Goal: Entertainment & Leisure: Consume media (video, audio)

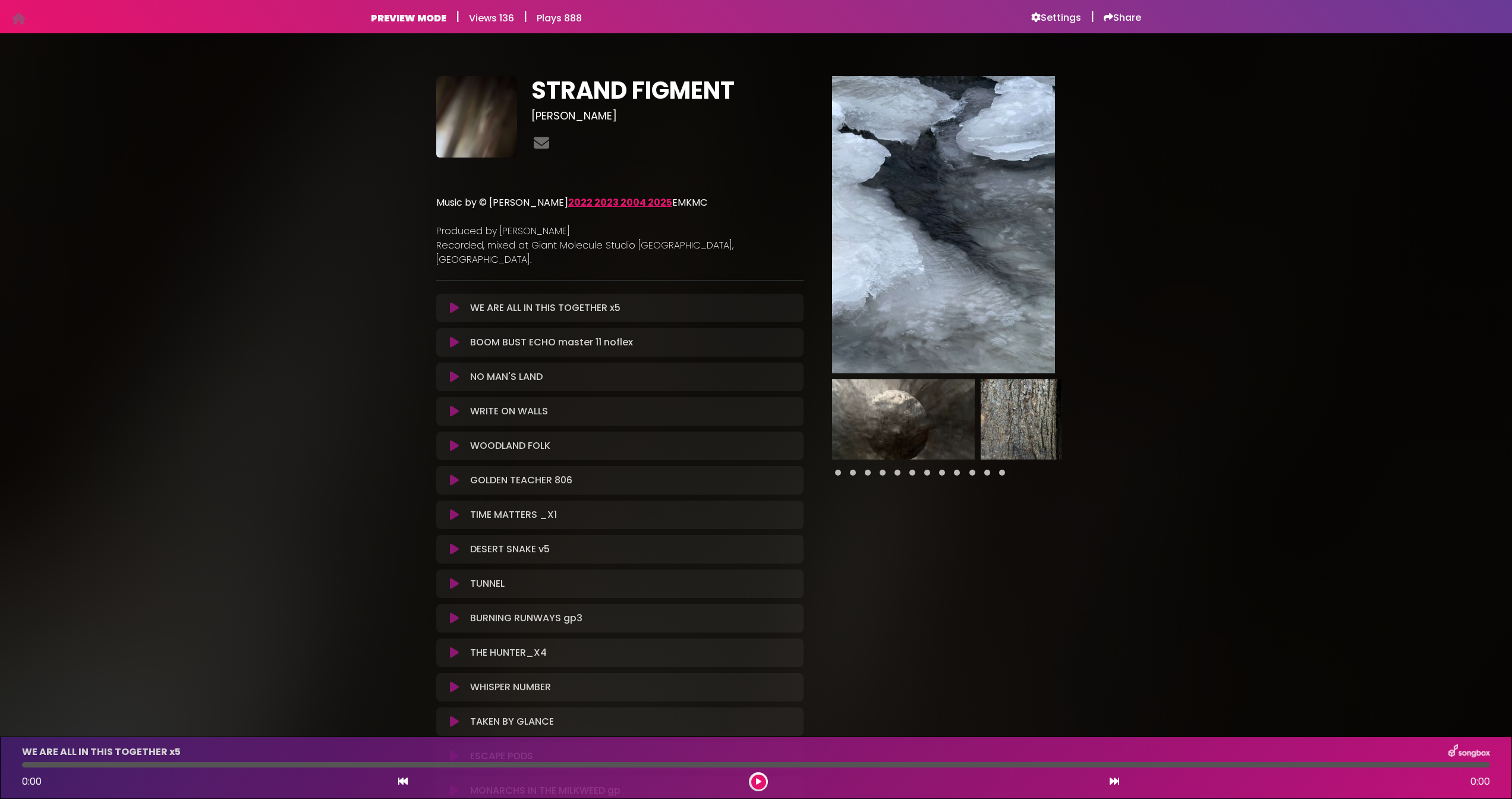
click at [452, 302] on icon at bounding box center [454, 307] width 9 height 12
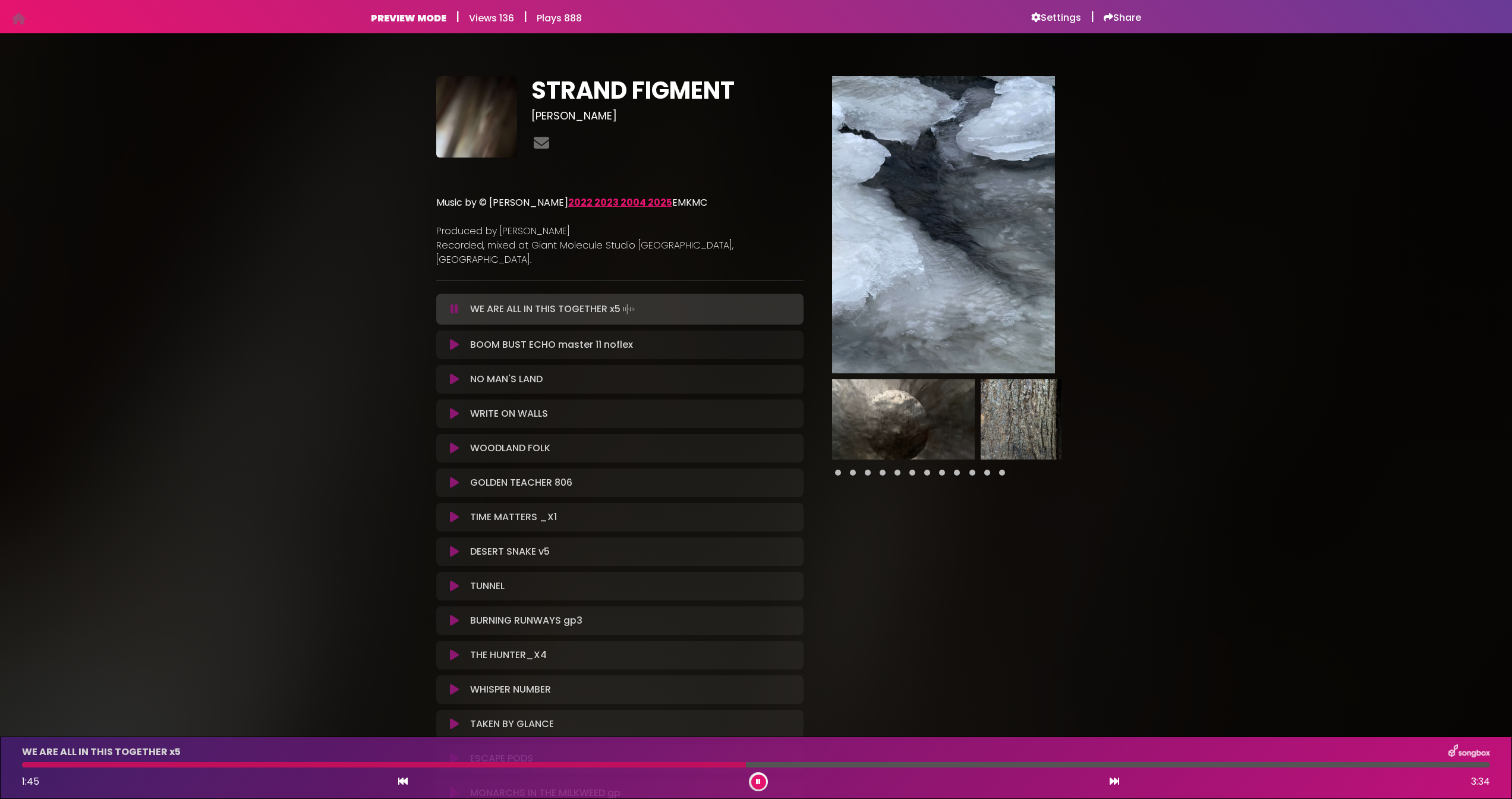
click at [452, 339] on icon at bounding box center [454, 345] width 9 height 12
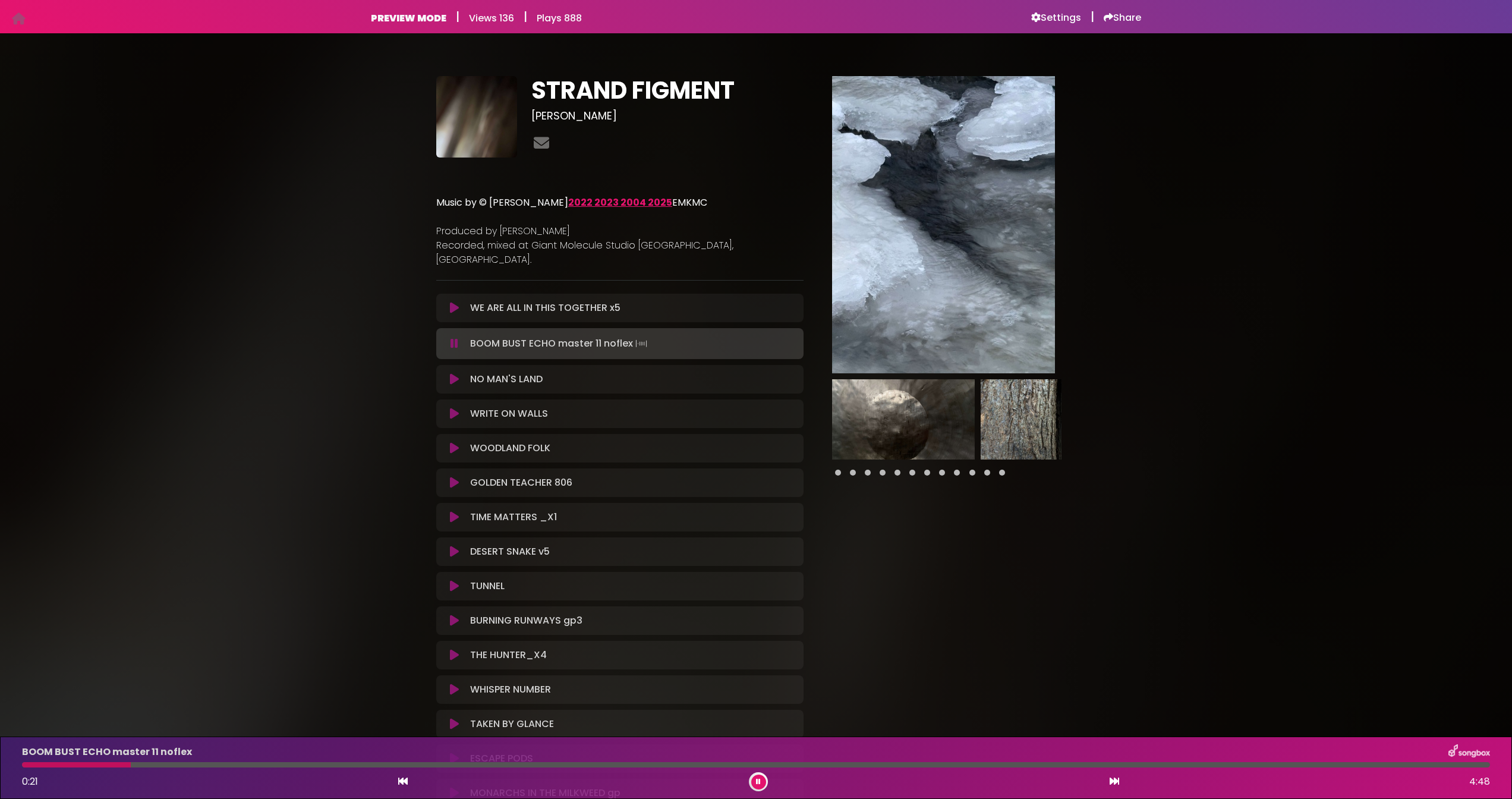
click at [453, 373] on icon at bounding box center [454, 379] width 9 height 12
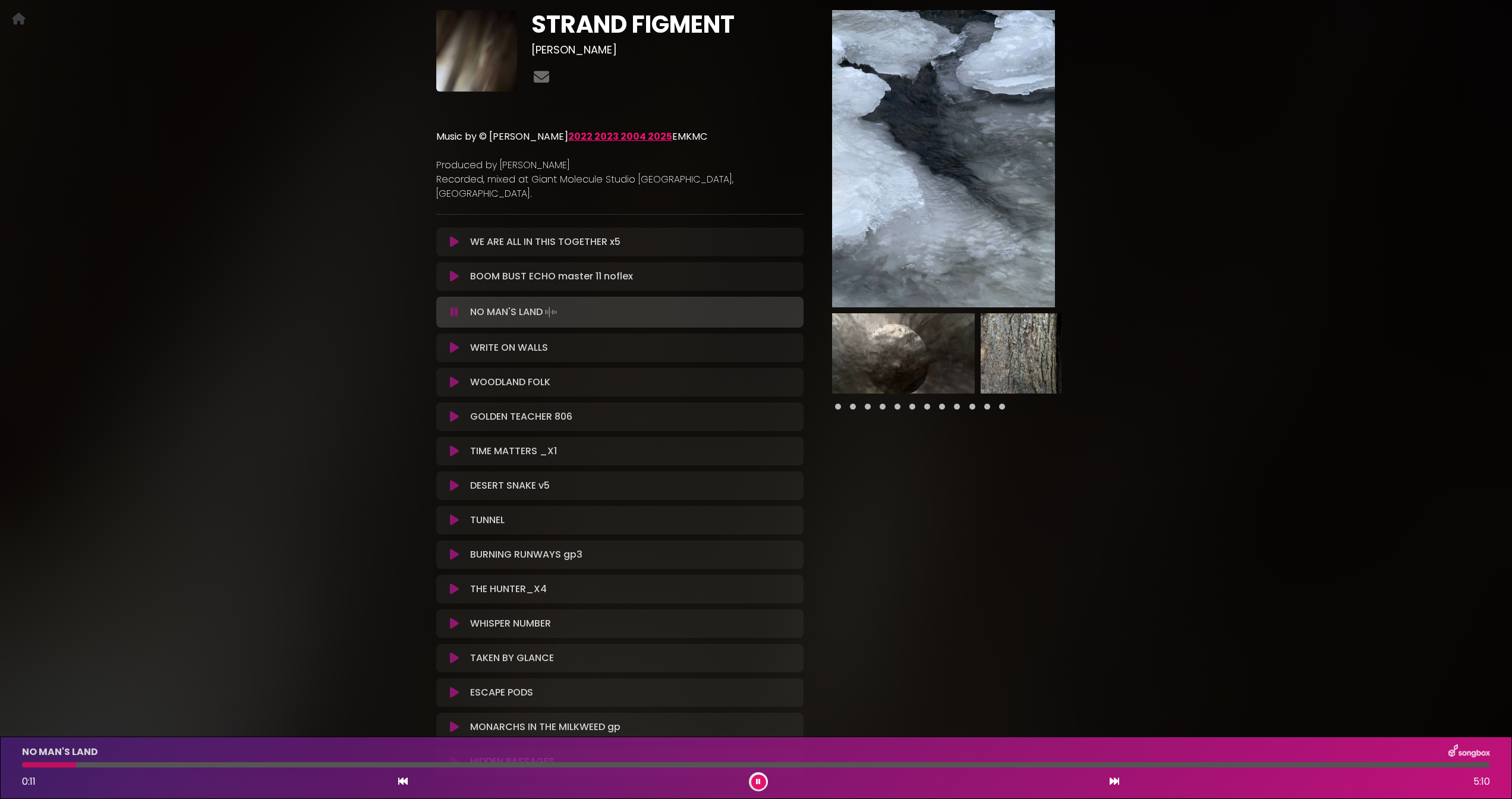
scroll to position [74, 0]
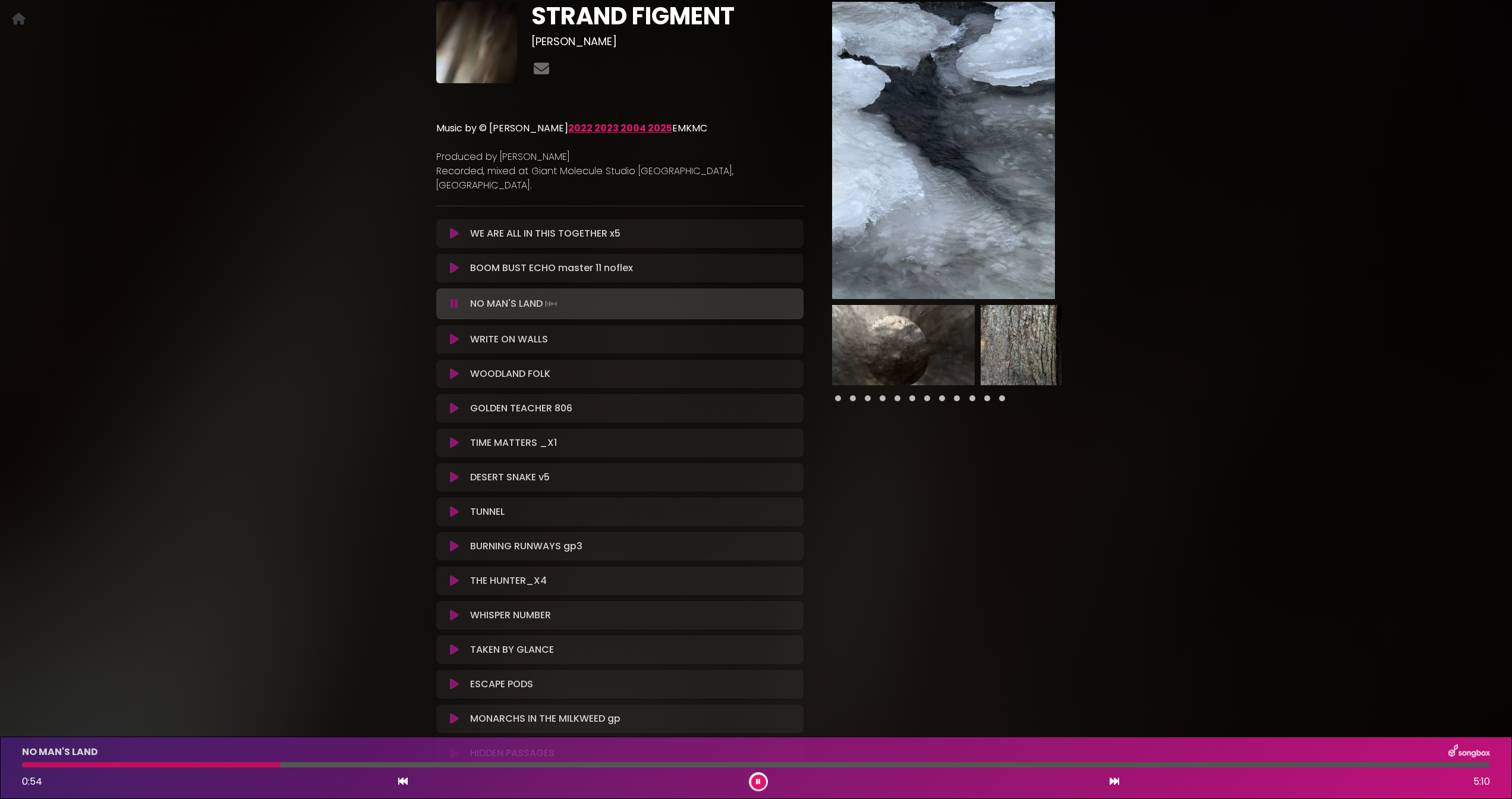
click at [452, 334] on icon at bounding box center [454, 339] width 9 height 12
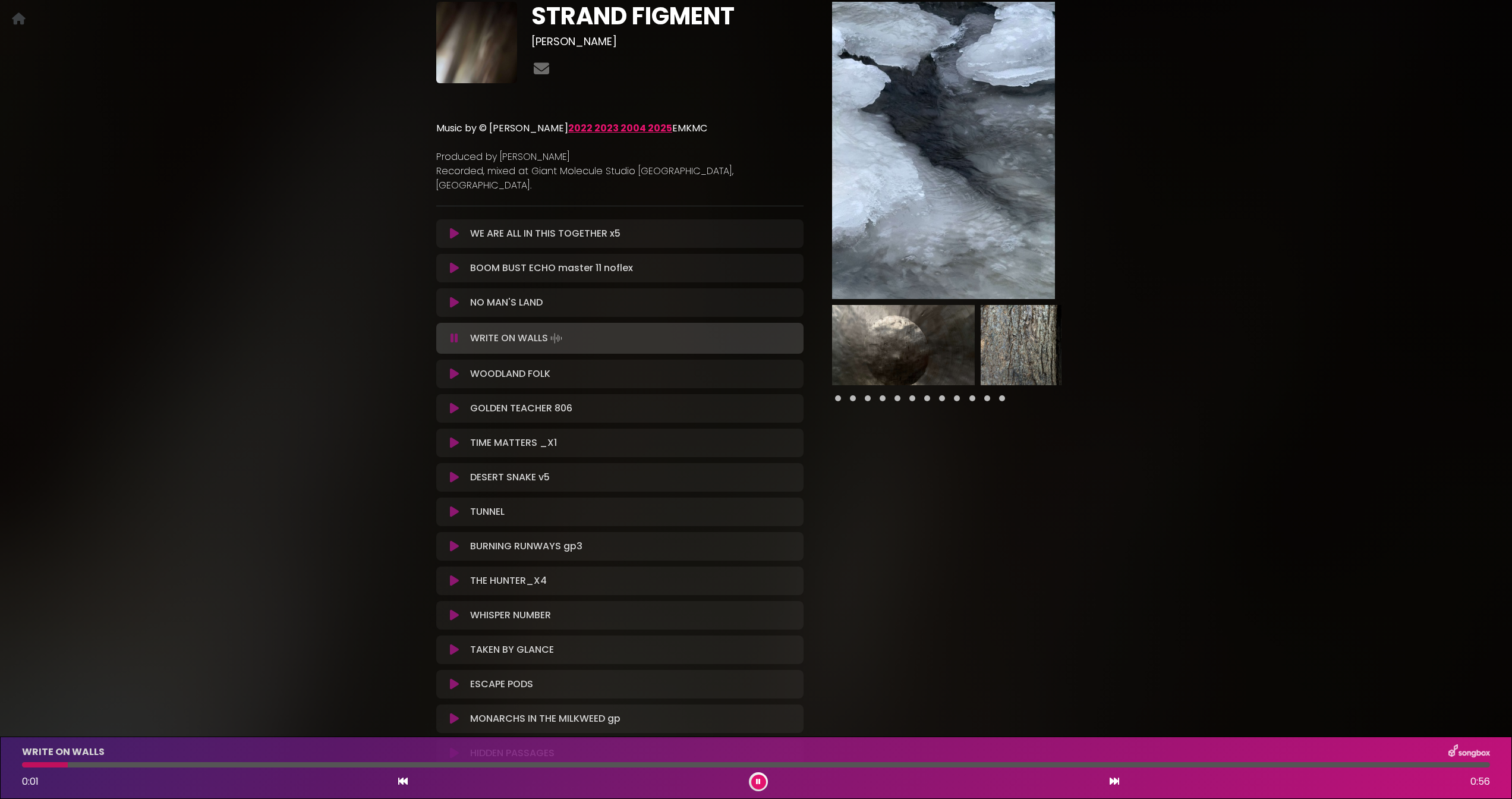
click at [452, 368] on icon at bounding box center [454, 374] width 9 height 12
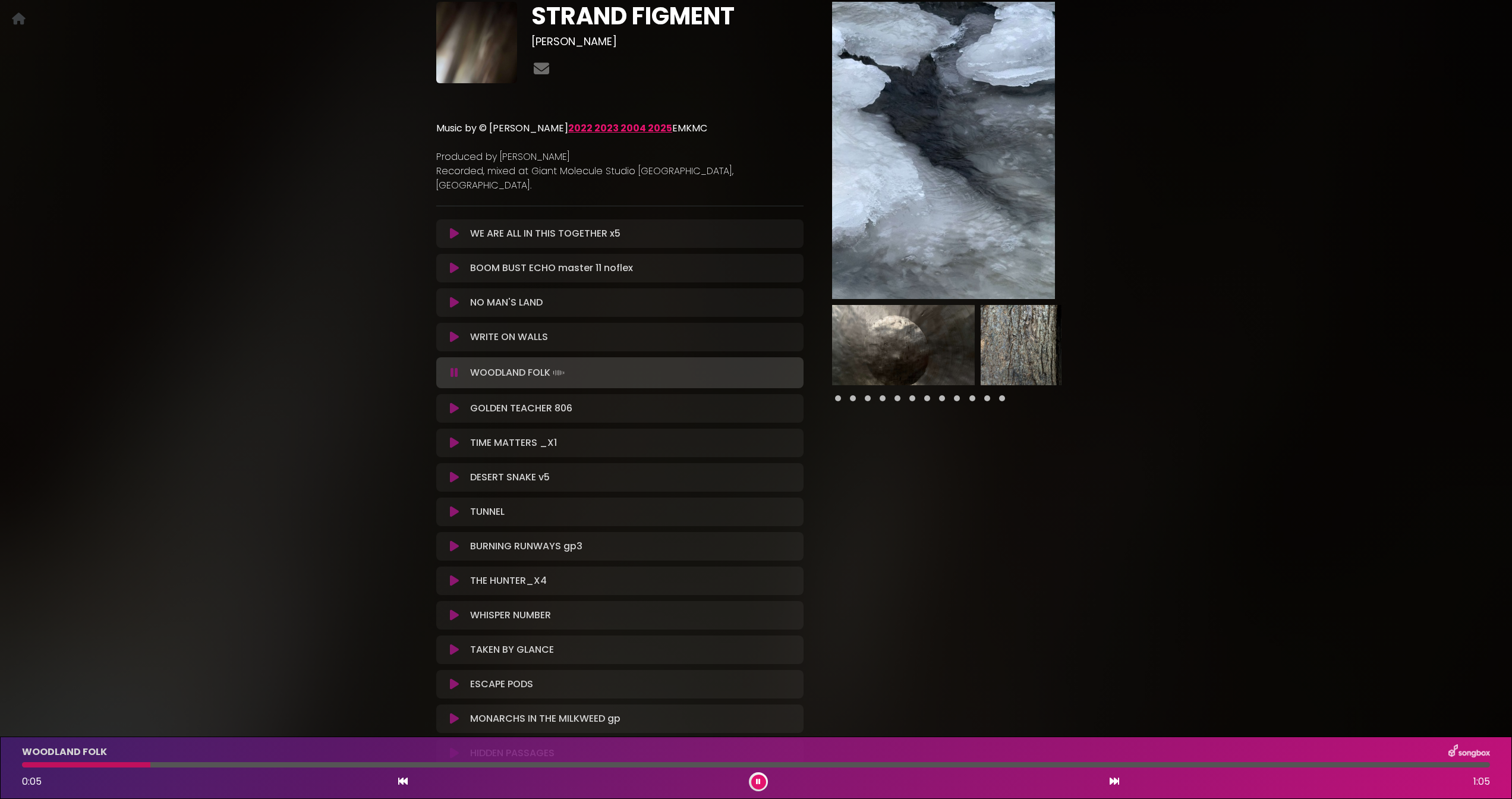
click at [453, 403] on icon at bounding box center [454, 408] width 9 height 12
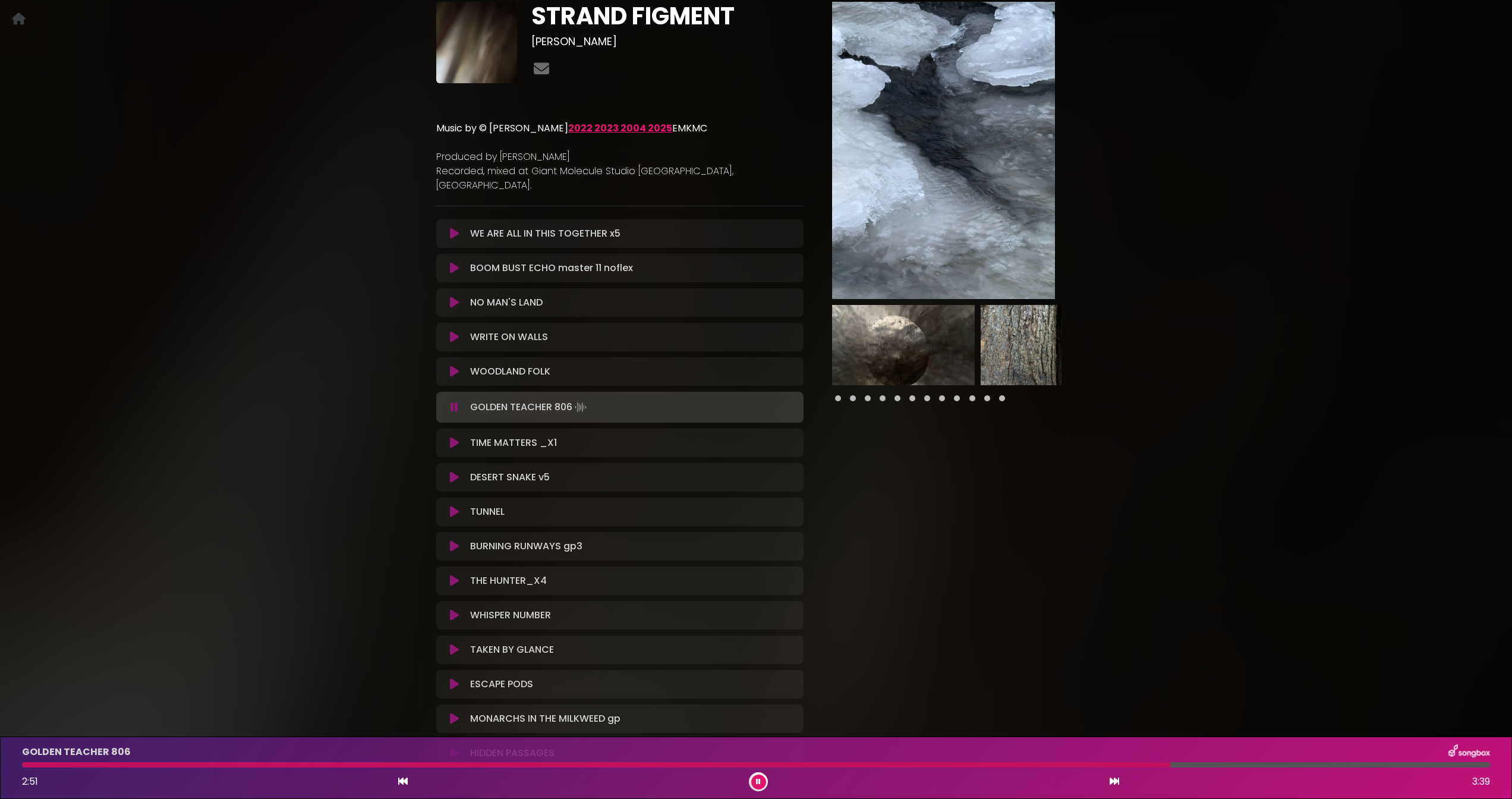
click at [453, 437] on icon at bounding box center [454, 442] width 9 height 12
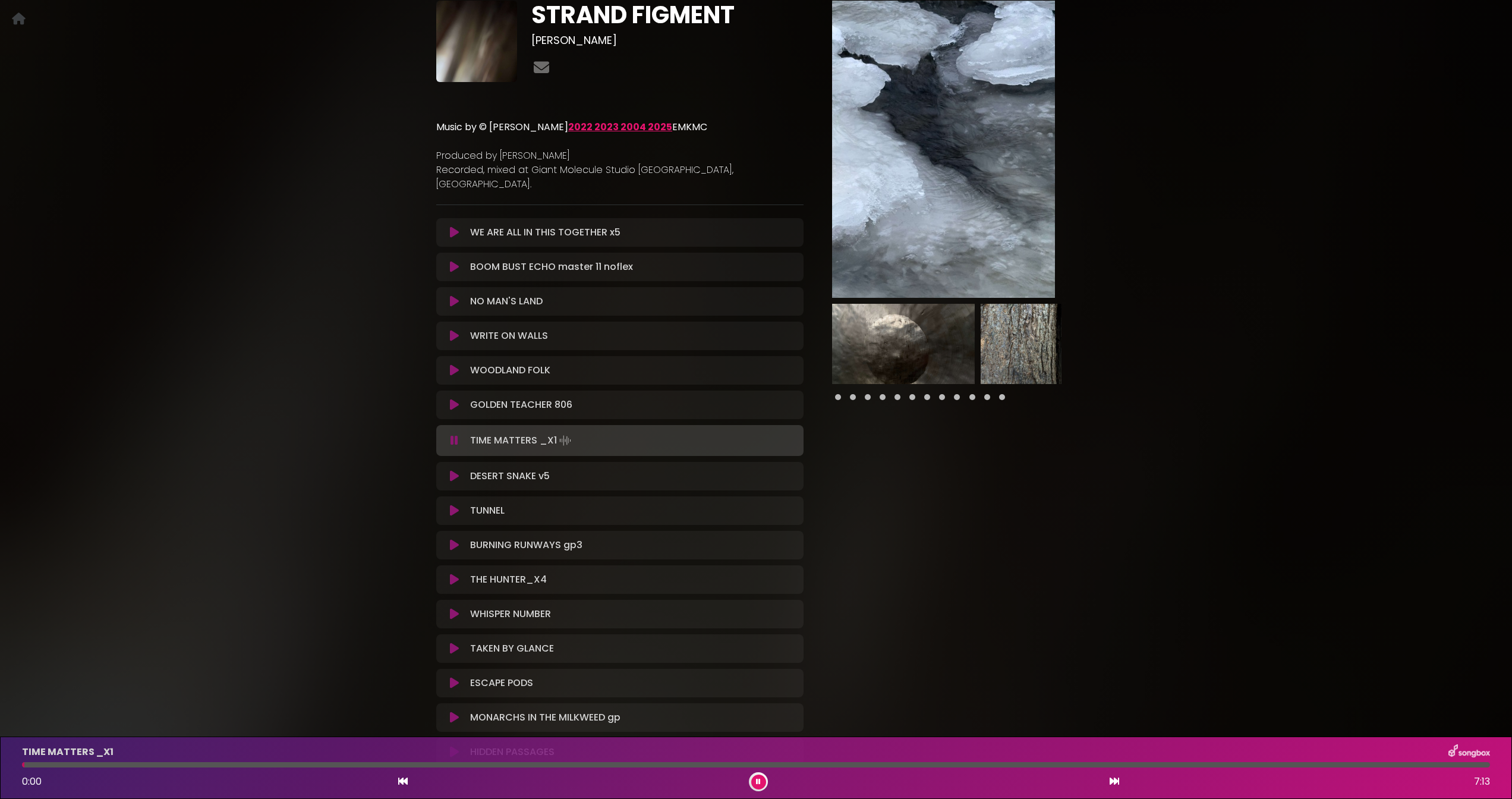
scroll to position [0, 0]
click at [453, 470] on icon at bounding box center [454, 476] width 9 height 12
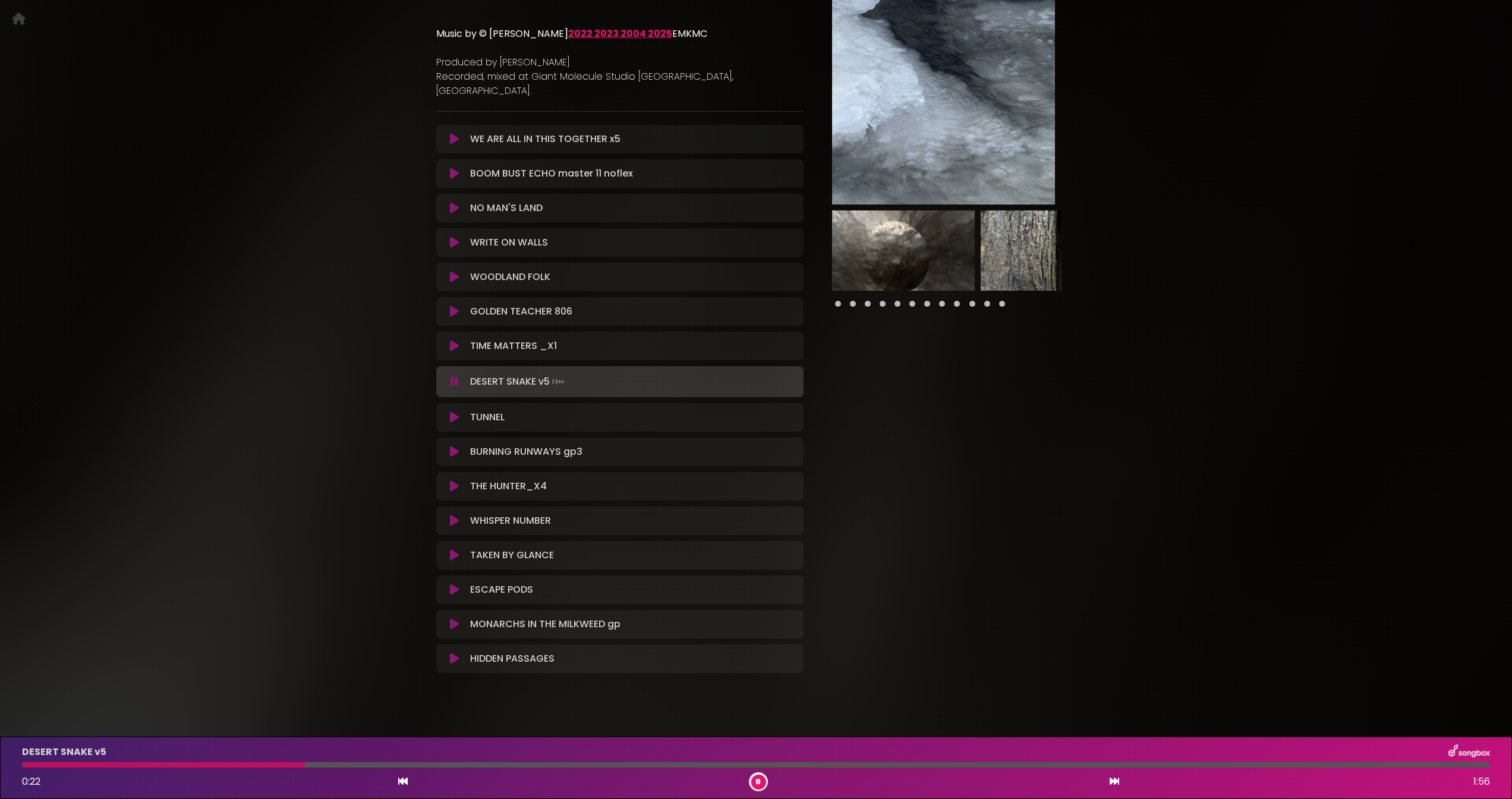
scroll to position [166, 0]
click at [455, 448] on icon at bounding box center [454, 454] width 9 height 12
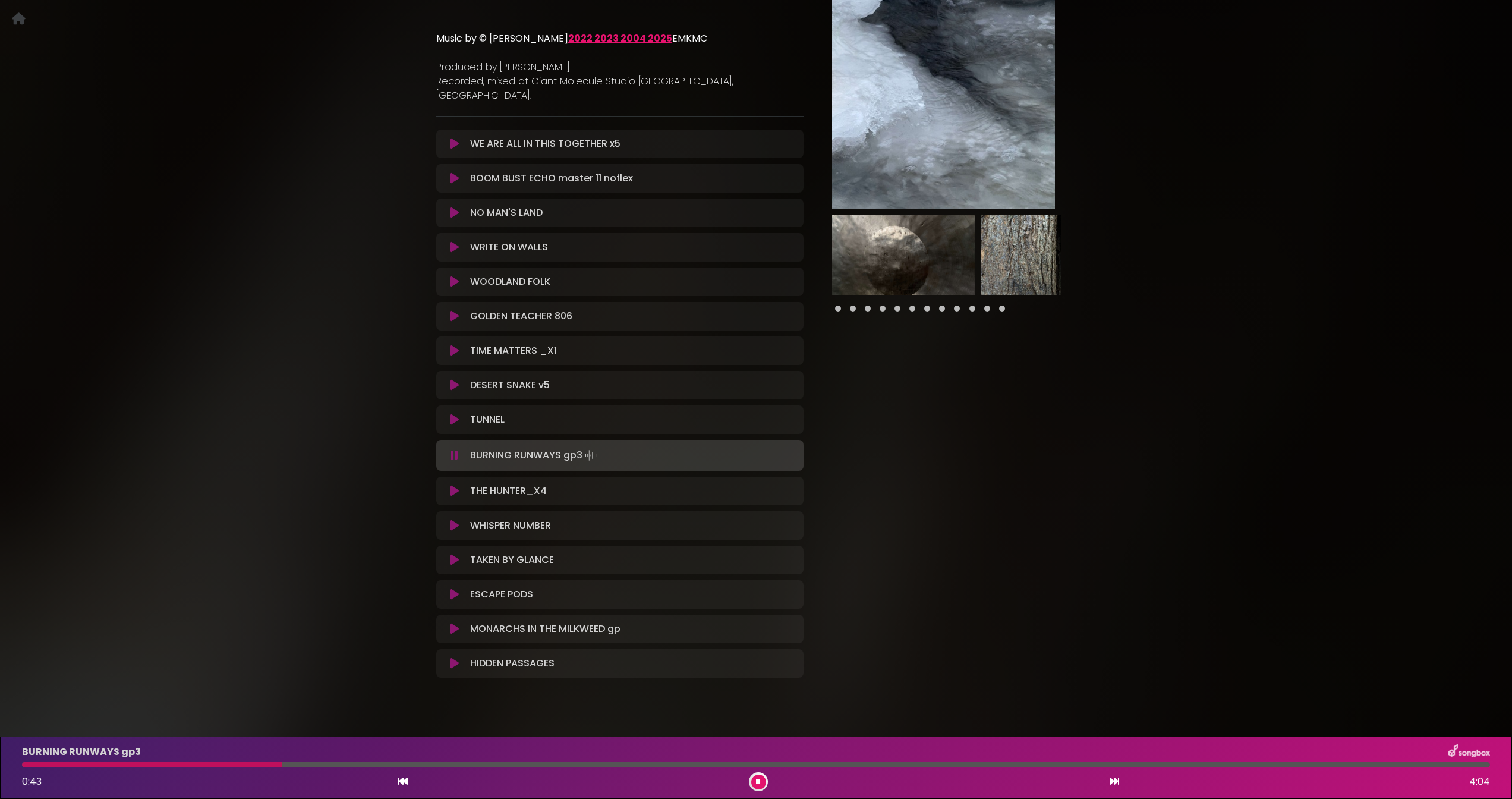
click at [455, 414] on icon at bounding box center [454, 419] width 9 height 12
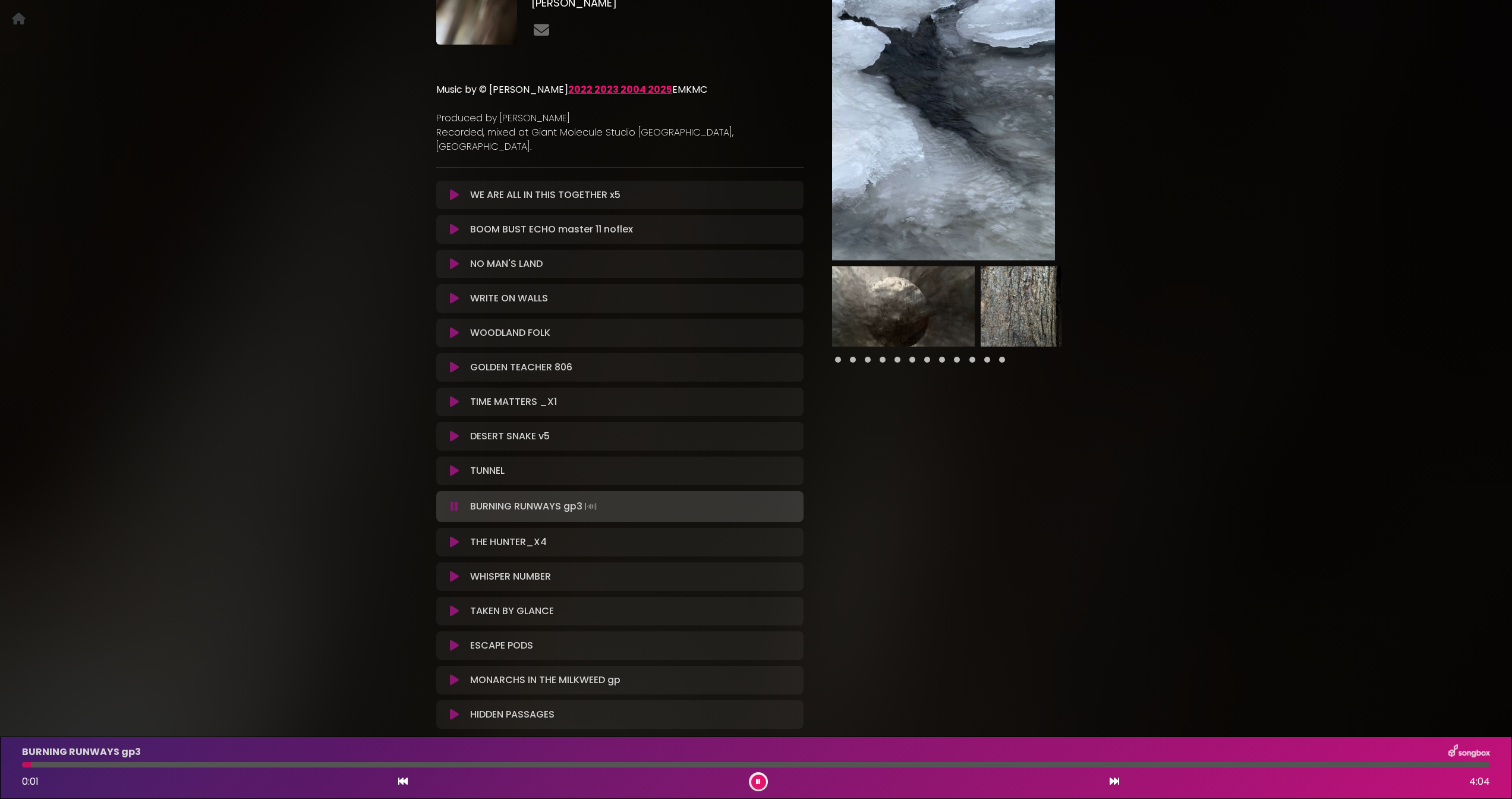
scroll to position [0, 0]
click at [451, 535] on icon at bounding box center [454, 541] width 9 height 12
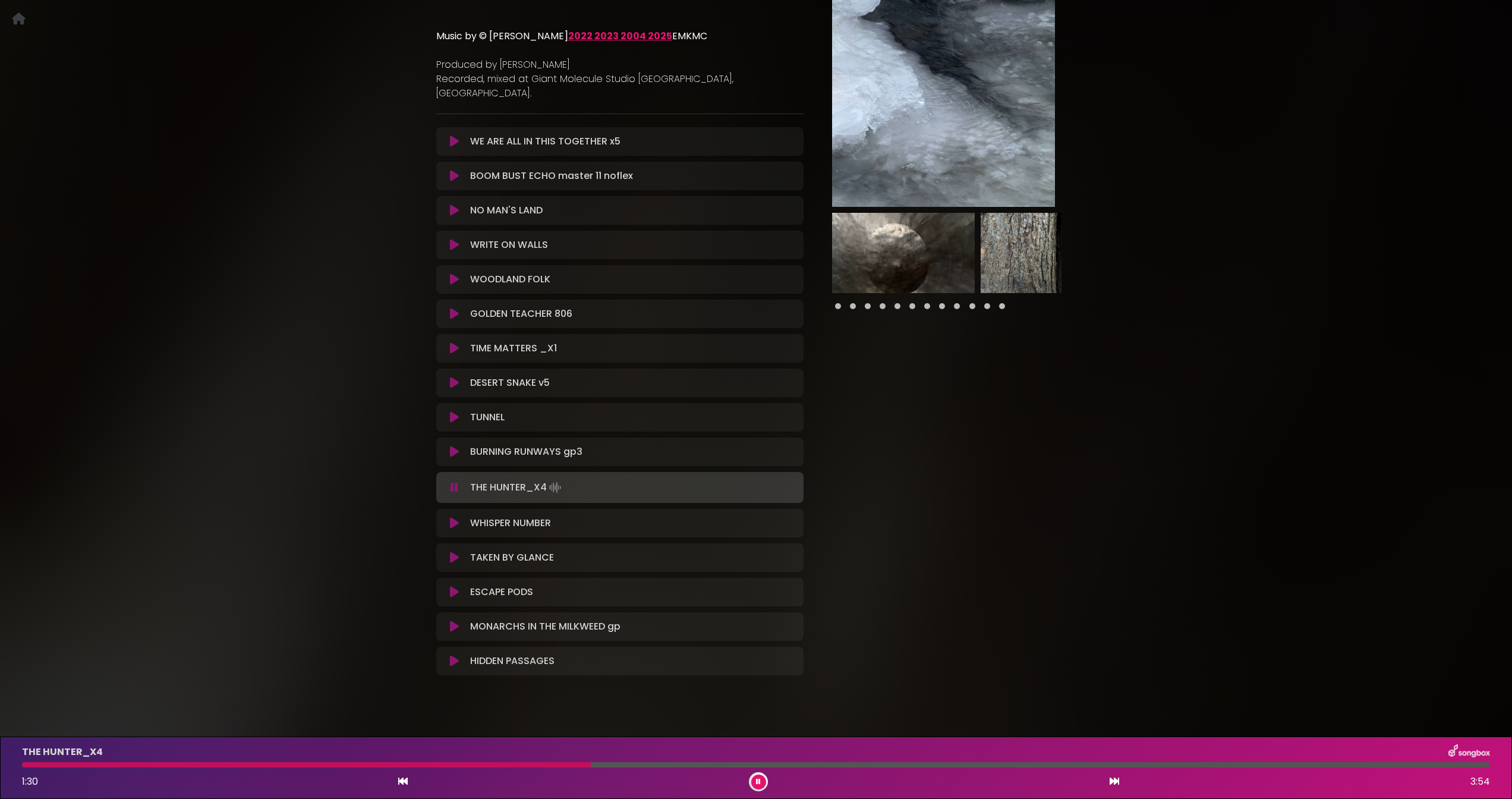
click at [452, 586] on icon at bounding box center [454, 592] width 9 height 12
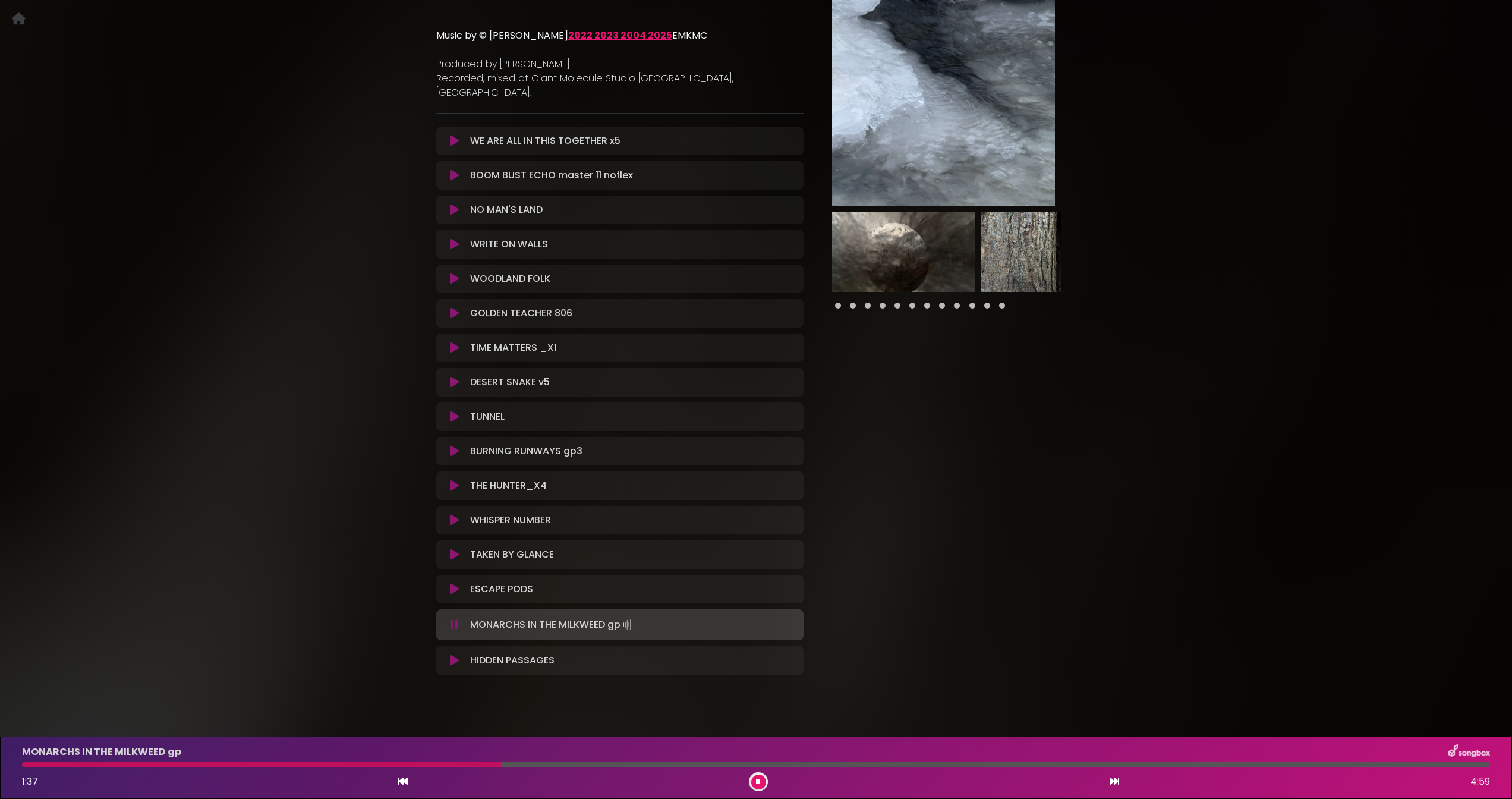
scroll to position [166, 0]
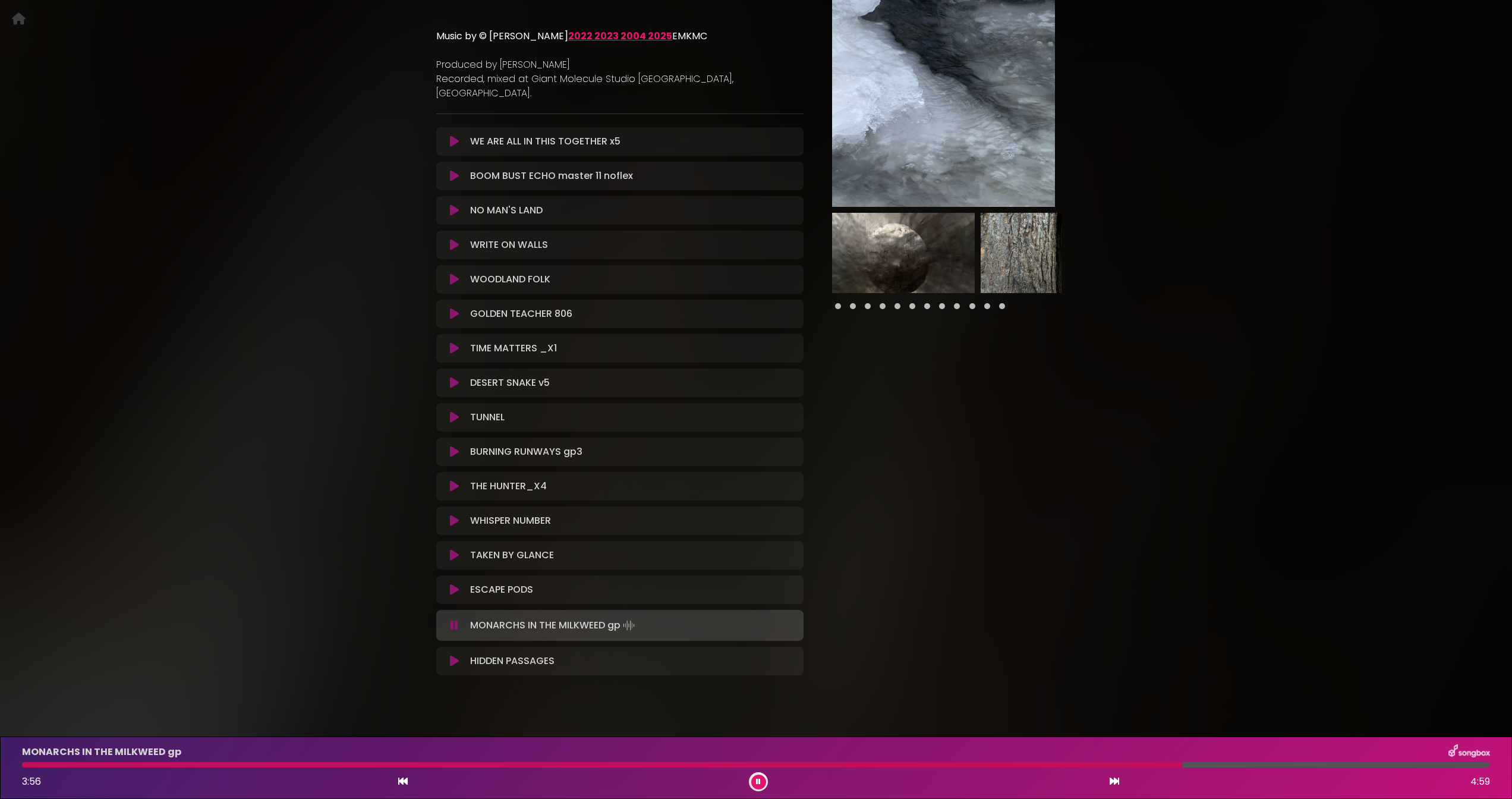
click at [754, 775] on button at bounding box center [758, 782] width 15 height 15
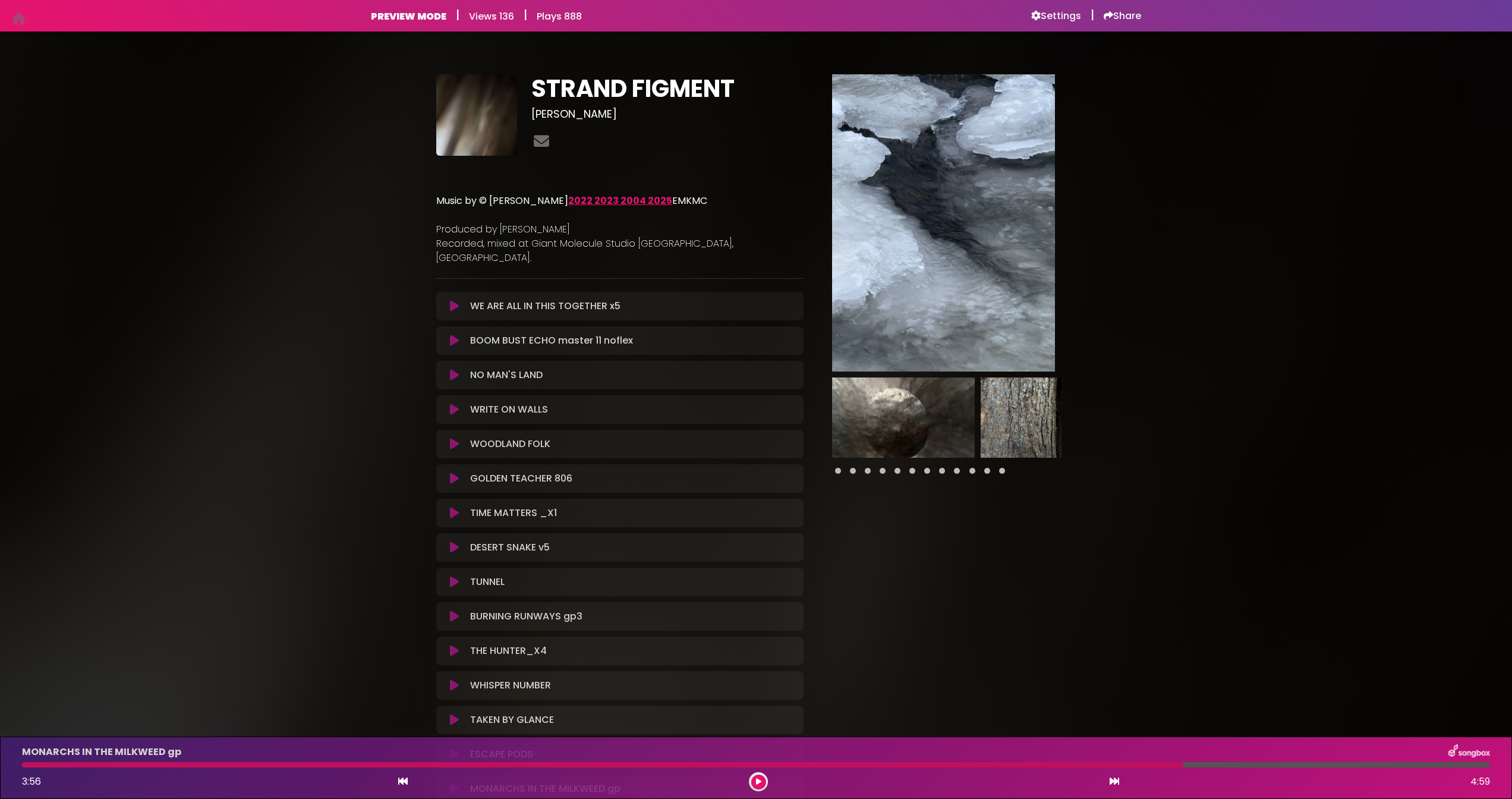
scroll to position [0, 0]
click at [1045, 17] on h6 "Settings" at bounding box center [1056, 16] width 50 height 12
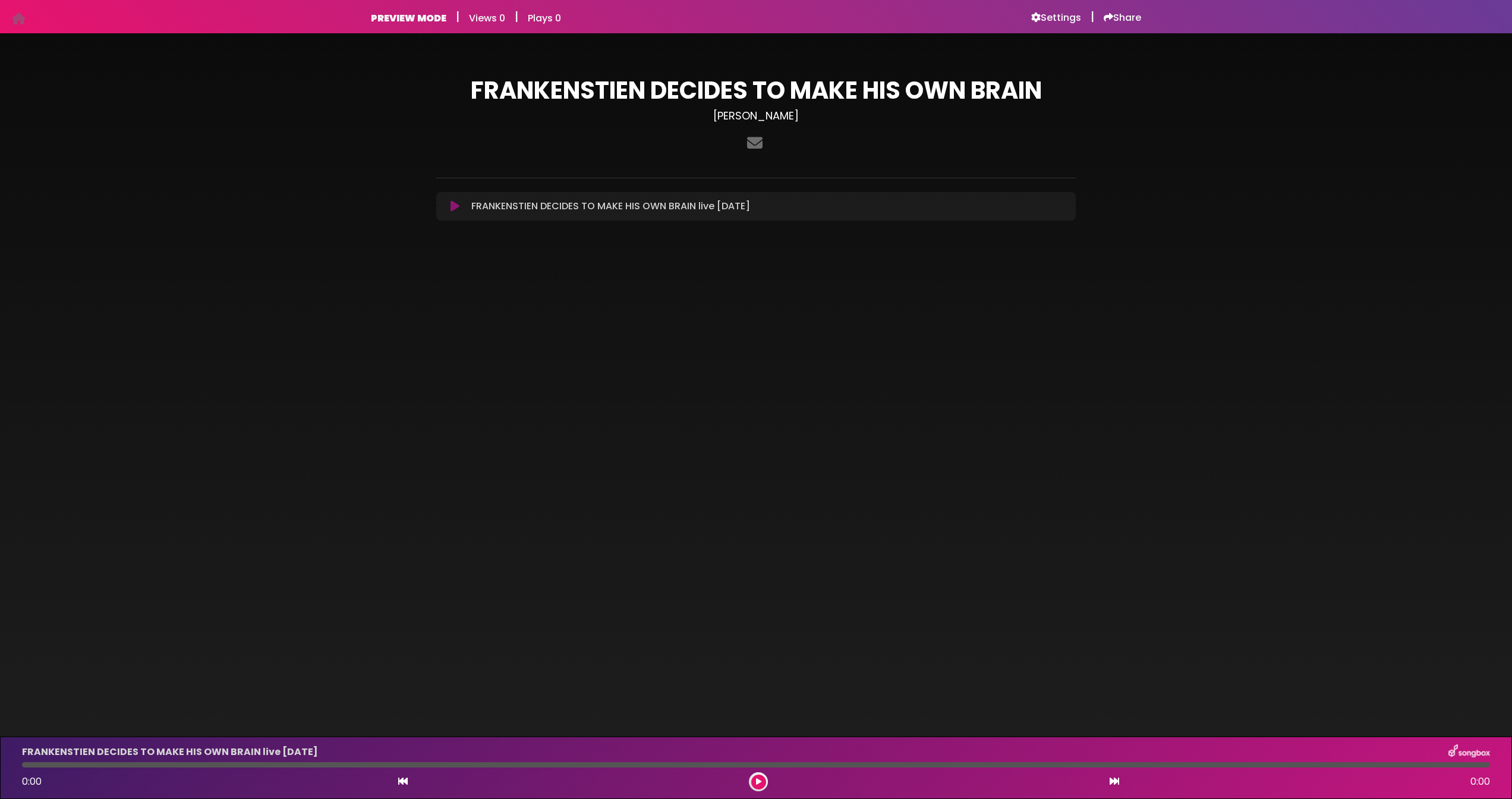
click at [453, 205] on icon at bounding box center [455, 206] width 9 height 12
